Goal: Communication & Community: Answer question/provide support

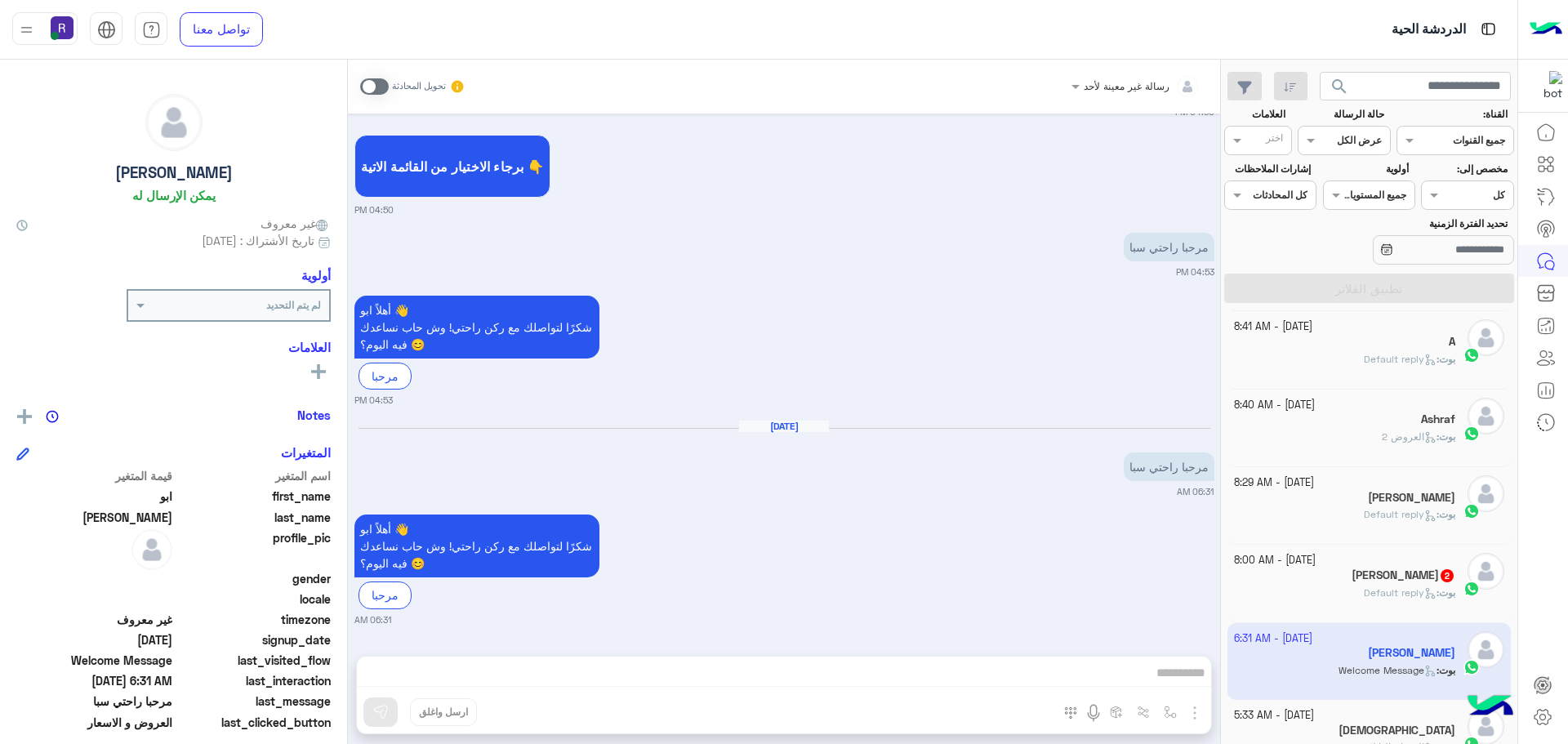
scroll to position [615, 0]
click at [1315, 405] on small "[DATE] - 8:40 AM" at bounding box center [1274, 405] width 81 height 16
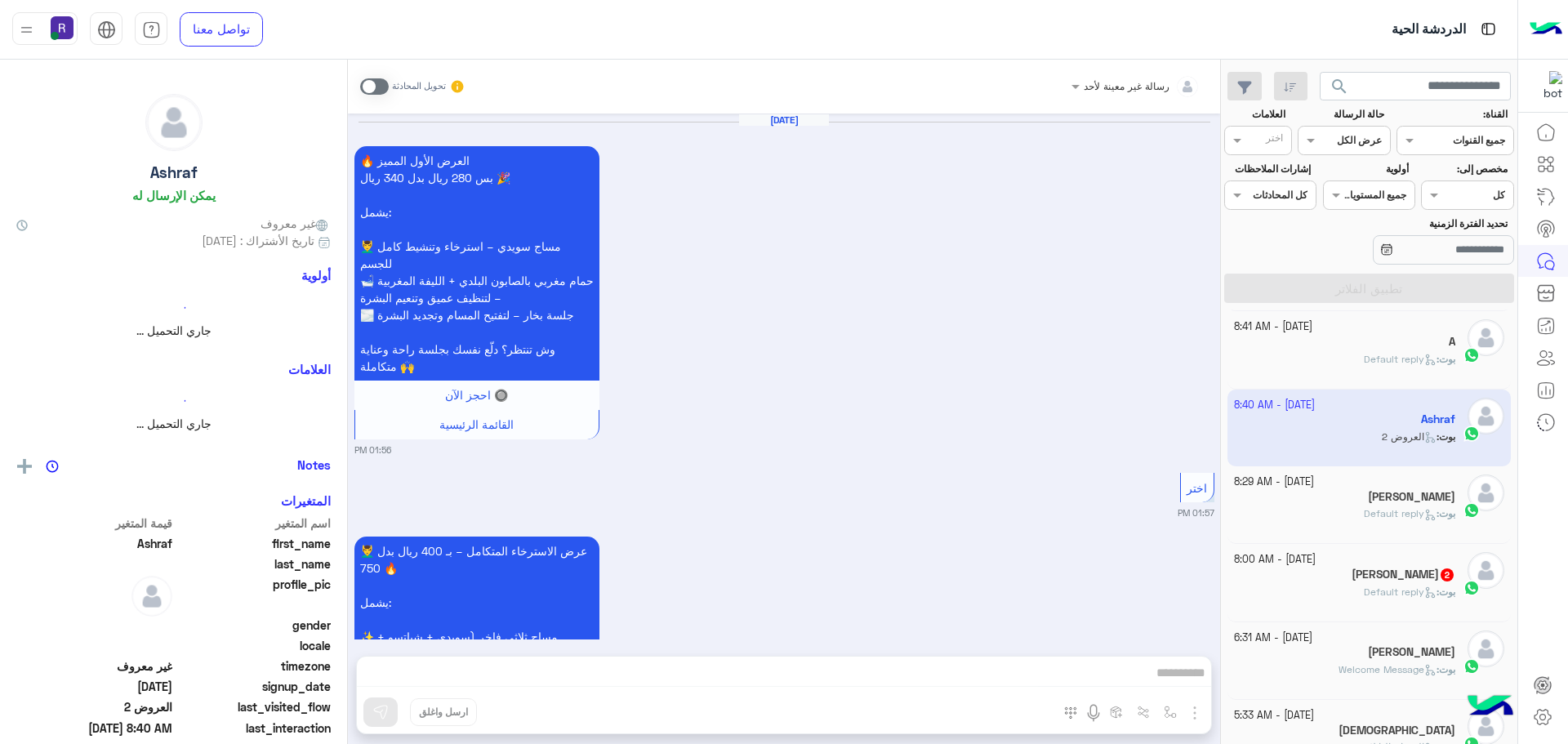
scroll to position [2354, 0]
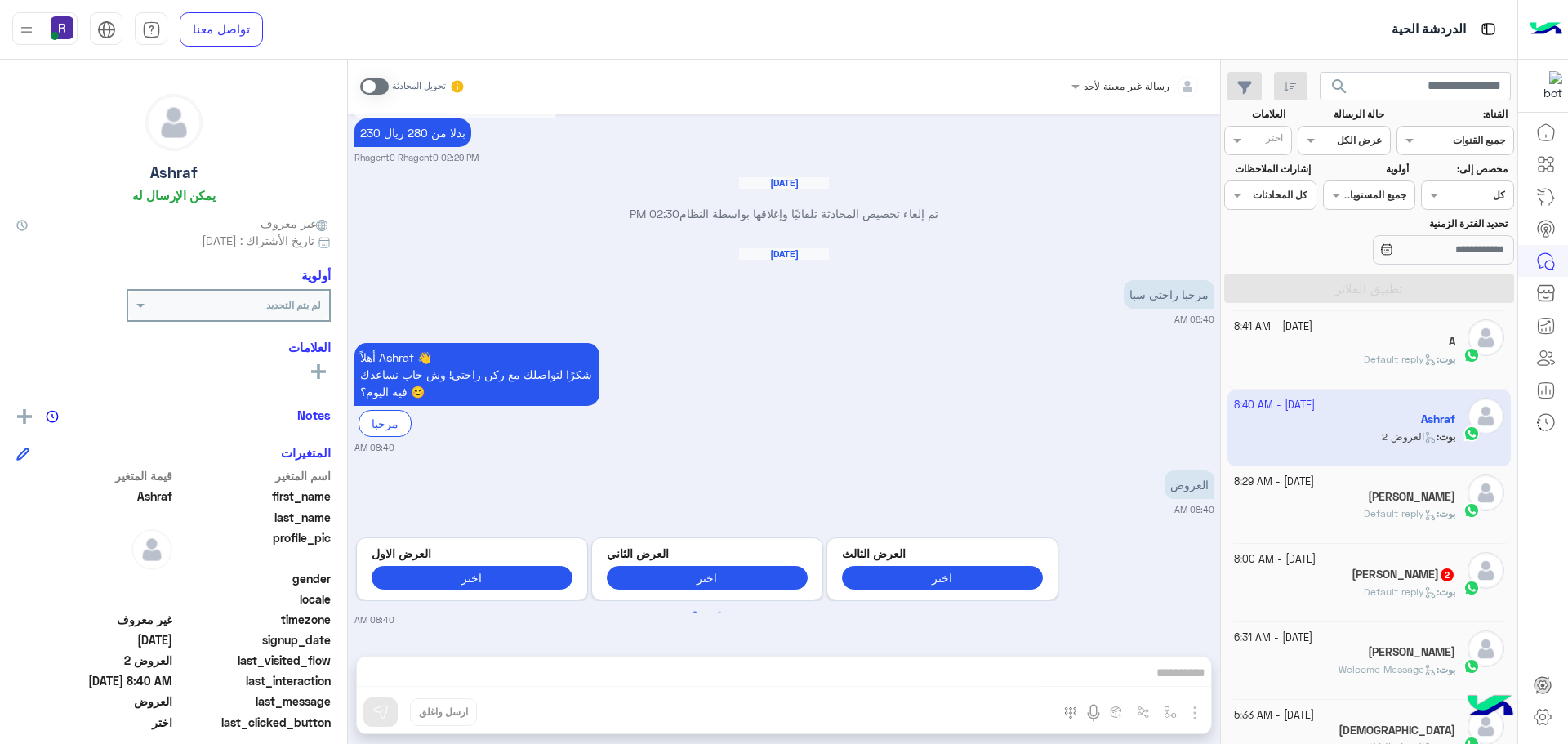
click at [1371, 348] on div "A" at bounding box center [1345, 342] width 222 height 17
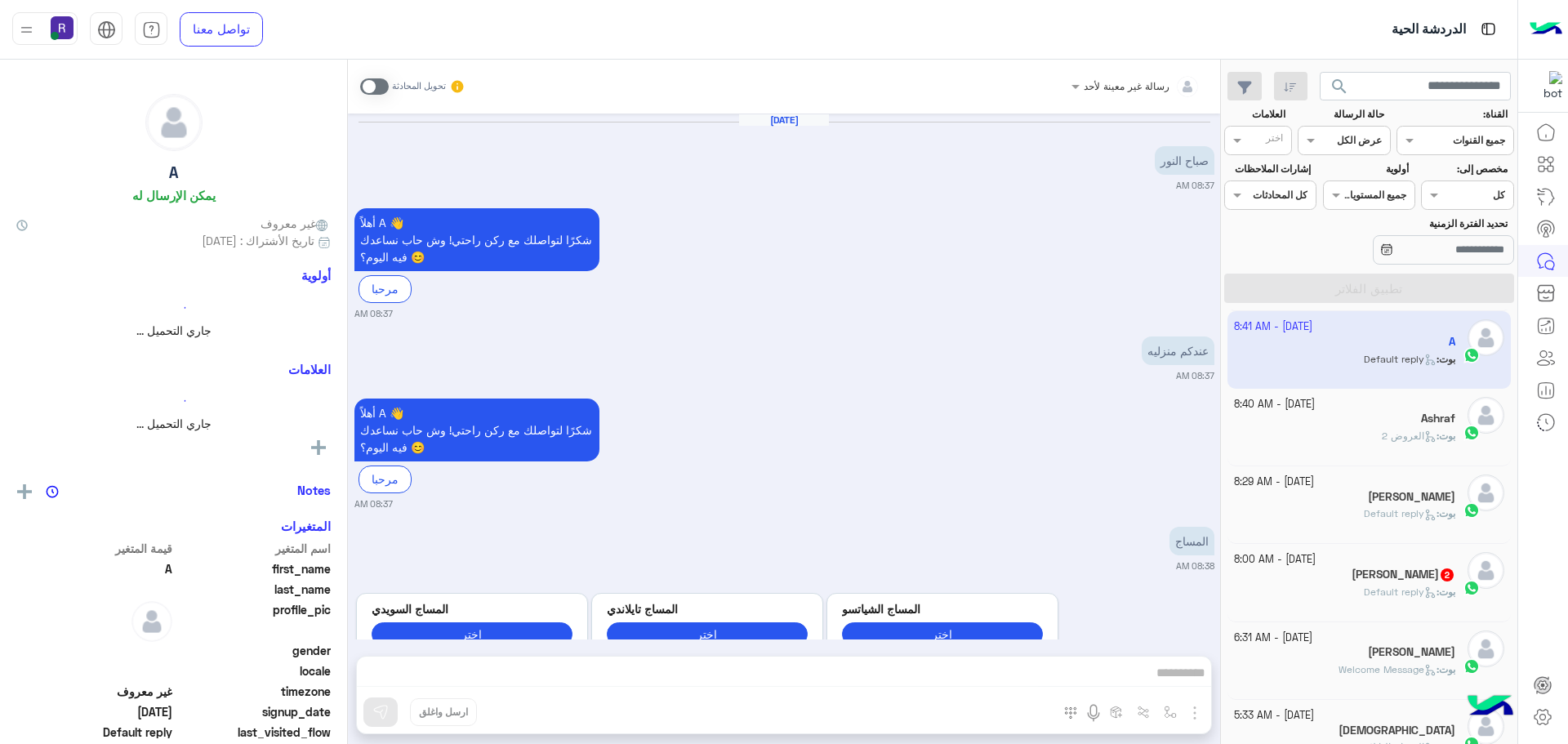
scroll to position [1969, 0]
